Goal: Find specific page/section: Find specific page/section

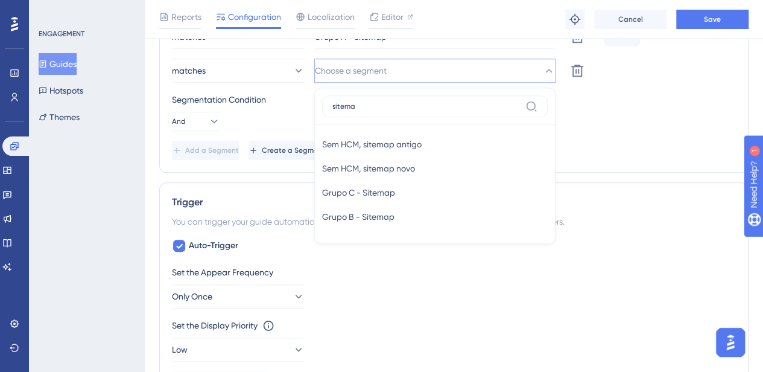
click at [60, 56] on button "Guides" at bounding box center [58, 64] width 38 height 22
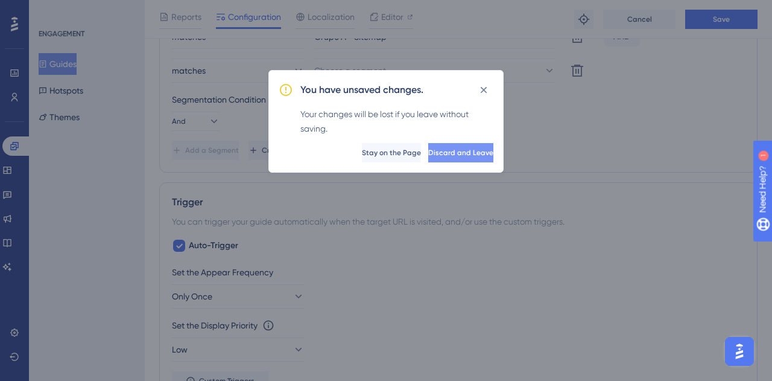
click at [432, 161] on button "Discard and Leave" at bounding box center [460, 152] width 65 height 19
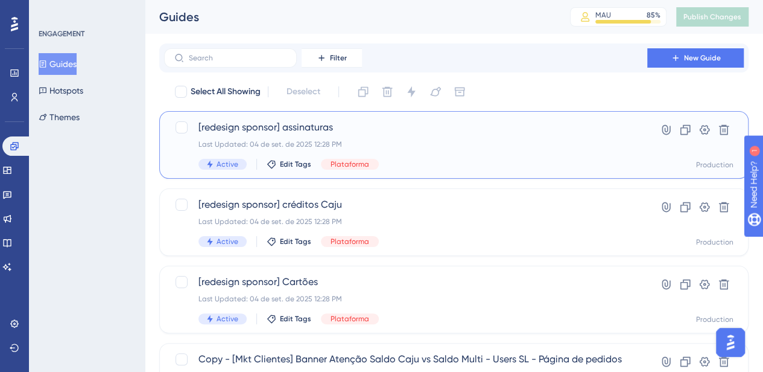
click at [414, 141] on div "Last Updated: 04 de set. de 2025 12:28 PM" at bounding box center [406, 144] width 415 height 10
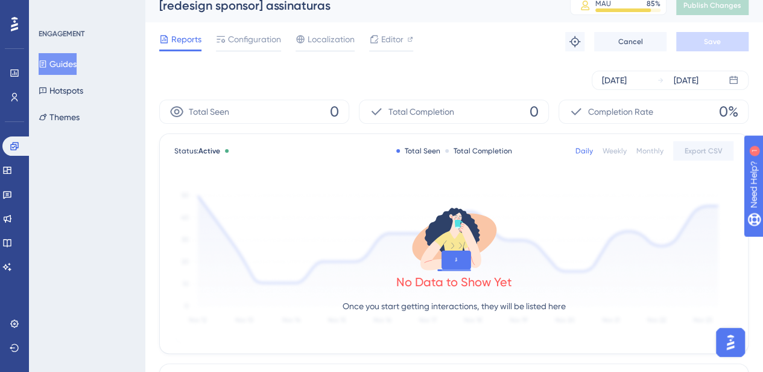
scroll to position [10, 0]
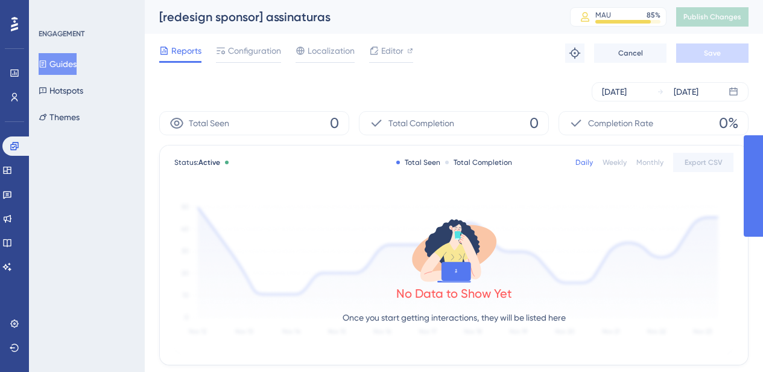
scroll to position [9, 0]
